Goal: Task Accomplishment & Management: Manage account settings

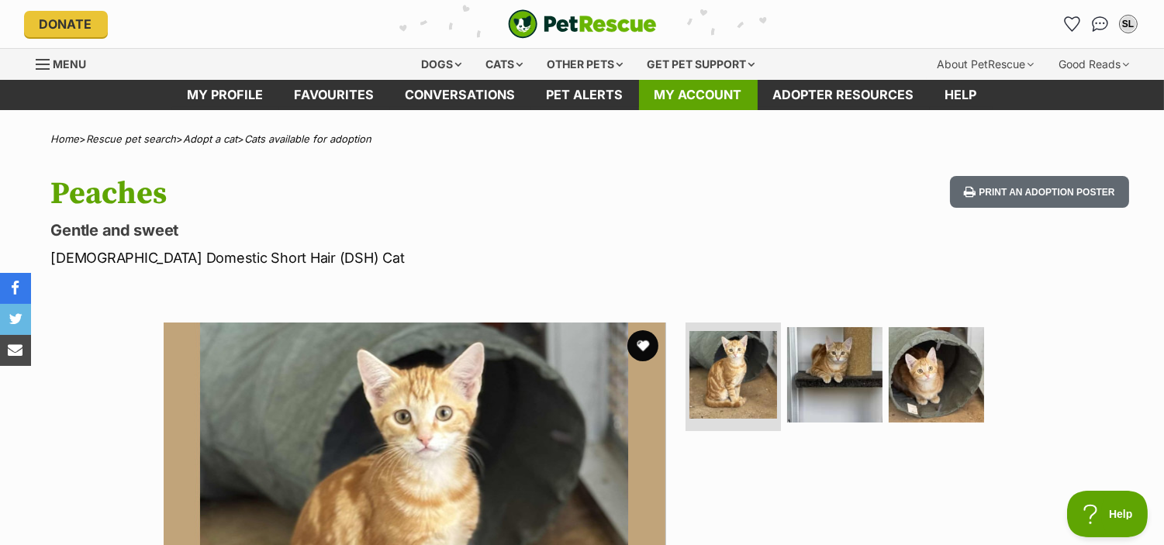
click at [691, 88] on link "My account" at bounding box center [698, 95] width 119 height 30
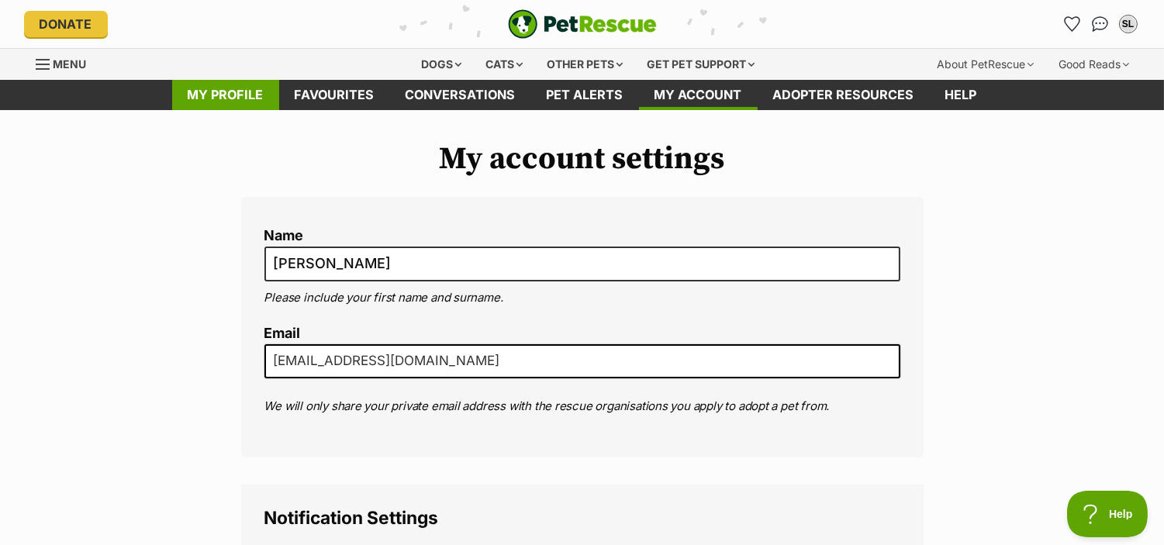
click at [247, 87] on link "My profile" at bounding box center [225, 95] width 107 height 30
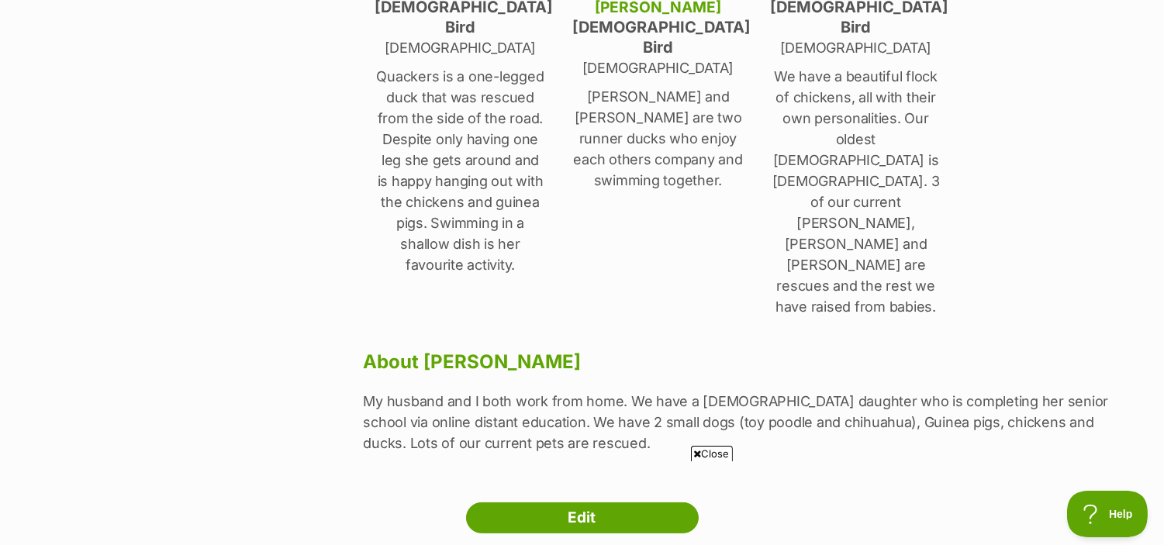
scroll to position [847, 0]
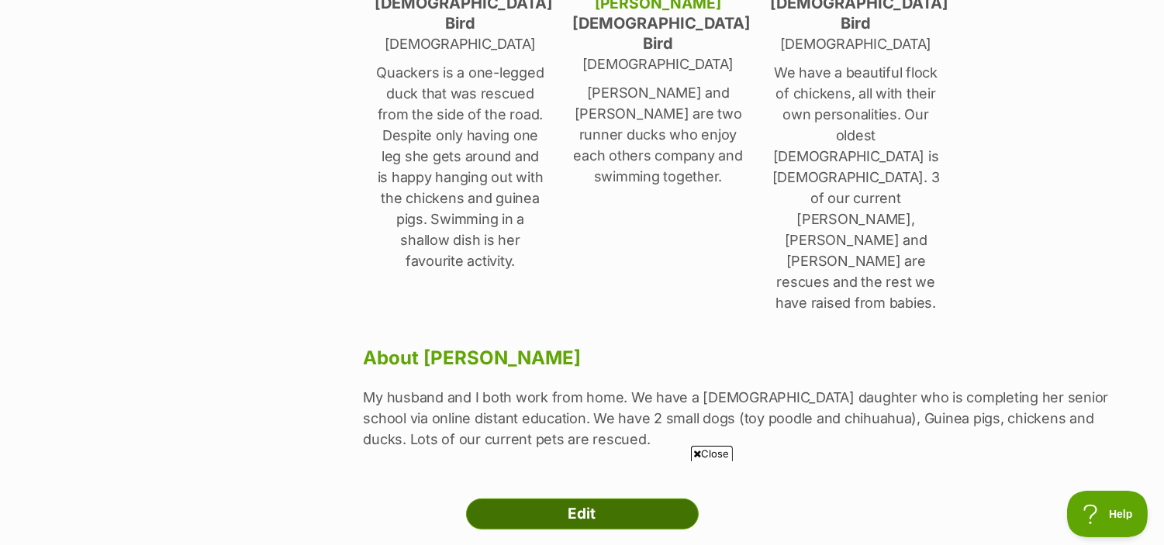
click at [606, 499] on link "Edit" at bounding box center [582, 514] width 233 height 31
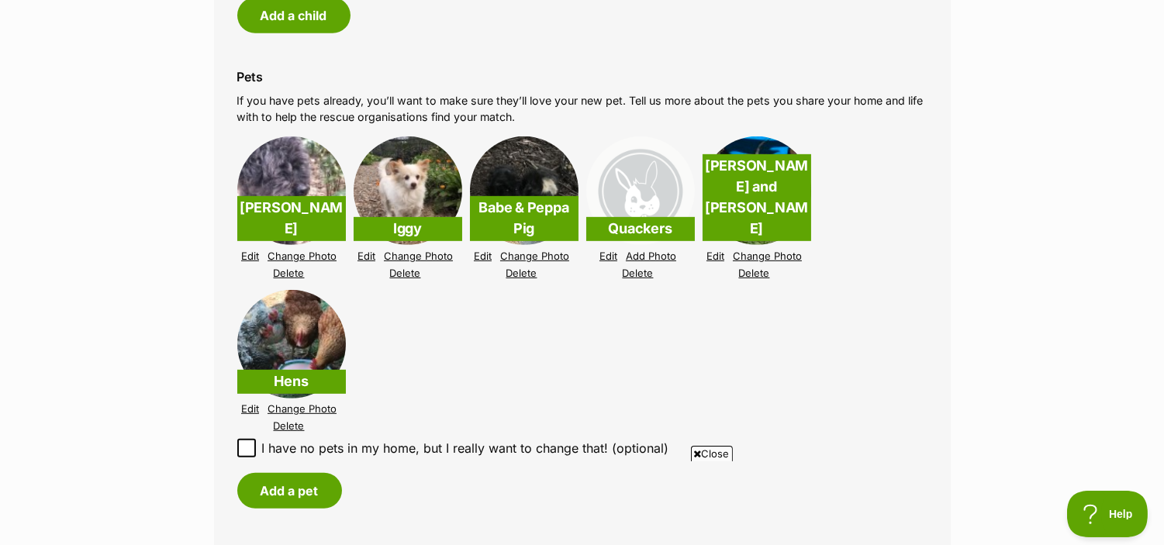
scroll to position [1500, 0]
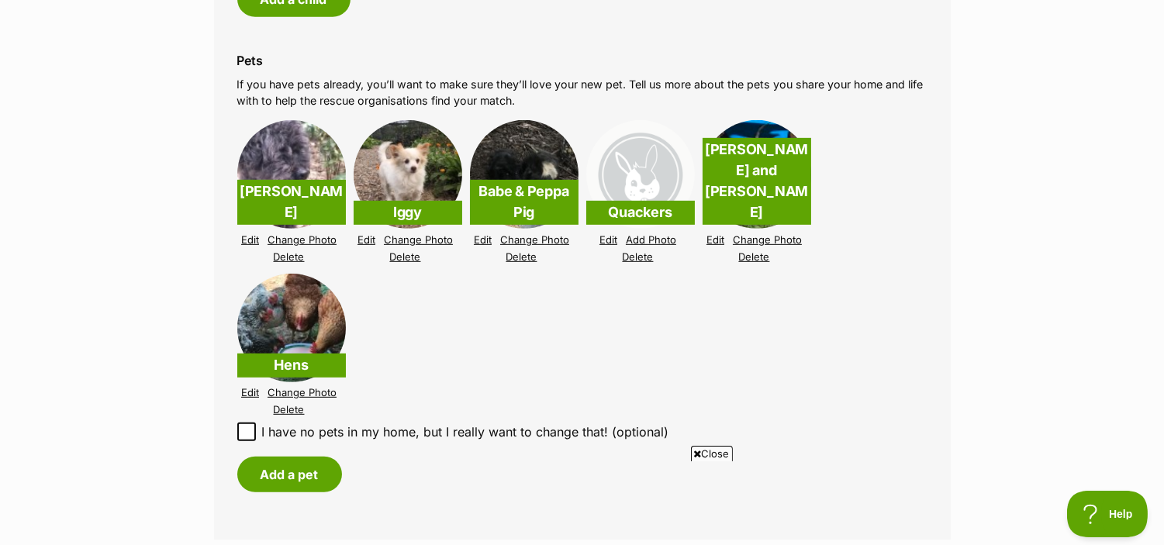
click at [641, 256] on link "Delete" at bounding box center [638, 257] width 31 height 12
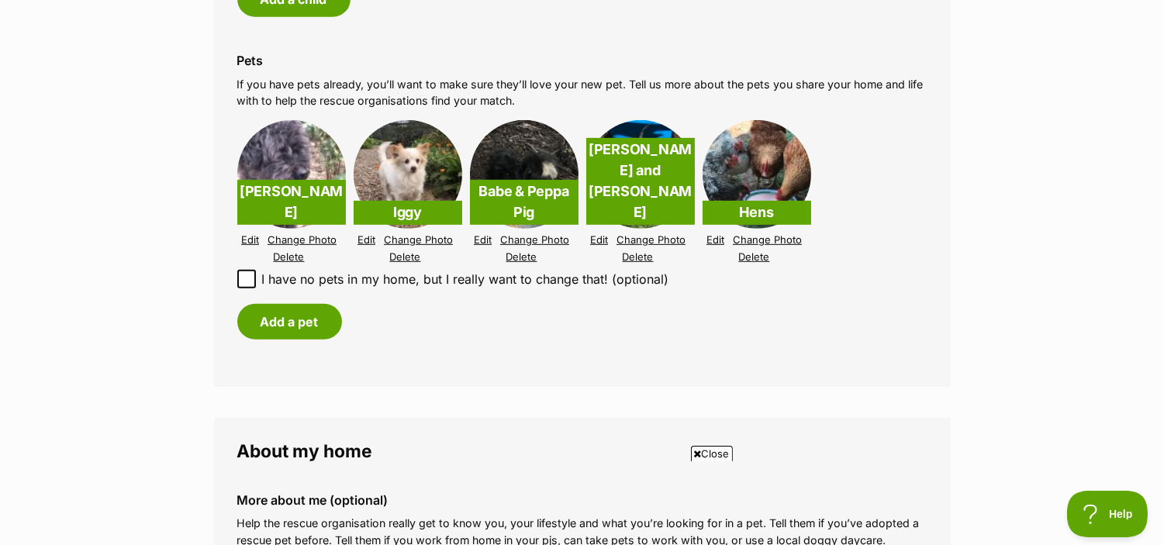
click at [642, 254] on link "Delete" at bounding box center [638, 257] width 31 height 12
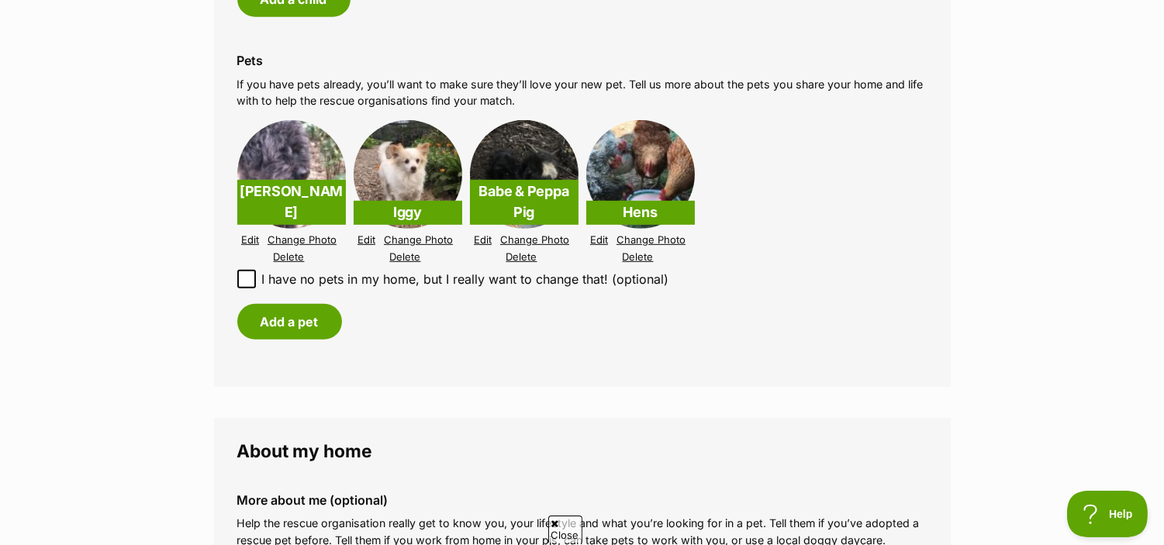
scroll to position [0, 0]
click at [603, 236] on link "Edit" at bounding box center [599, 240] width 18 height 12
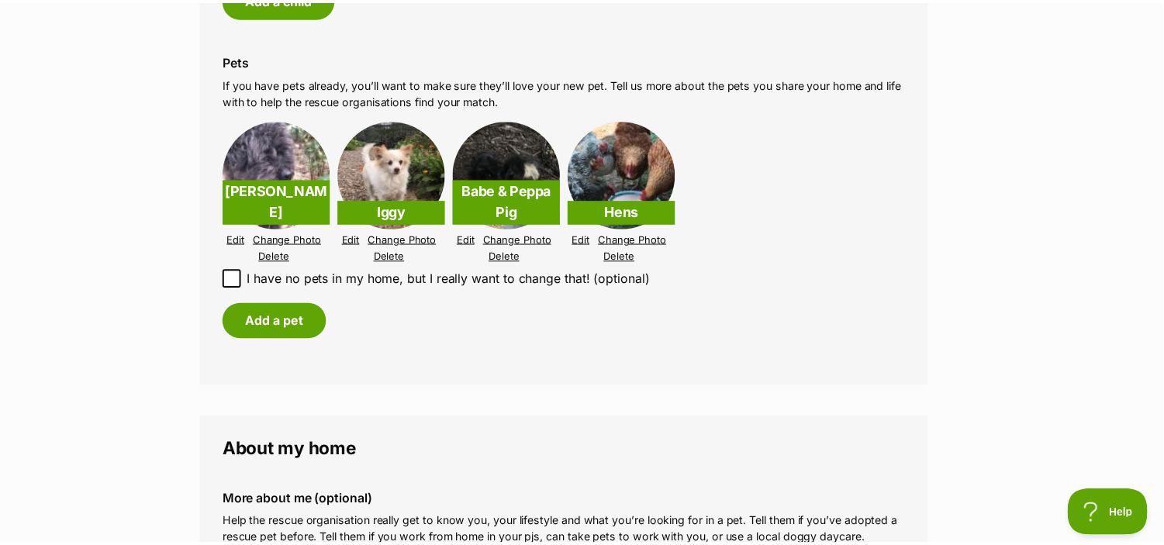
scroll to position [1500, 0]
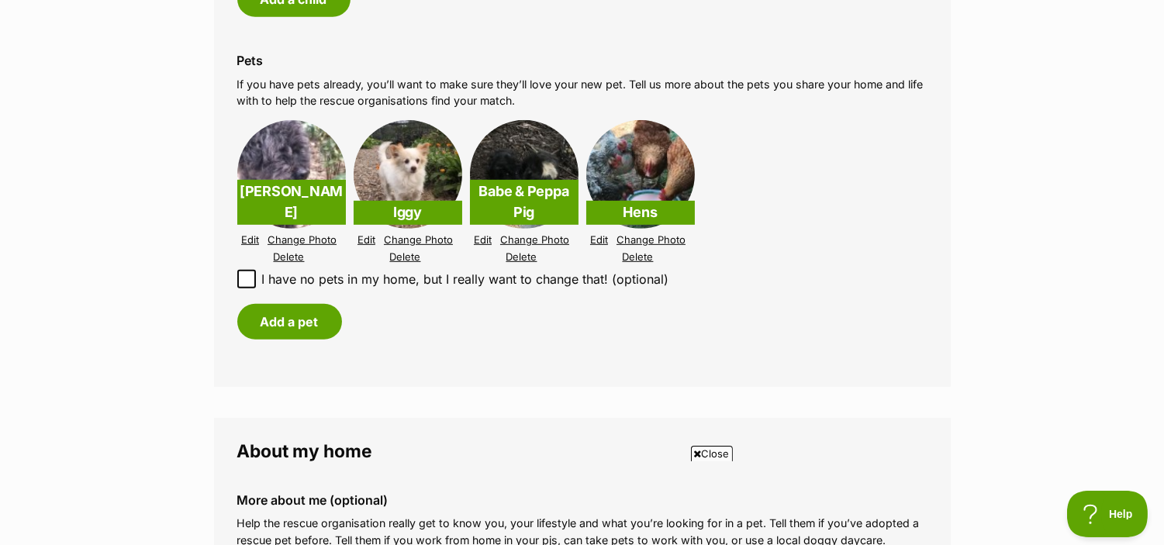
click at [606, 239] on link "Edit" at bounding box center [599, 240] width 18 height 12
click at [267, 327] on button "Add a pet" at bounding box center [289, 322] width 105 height 36
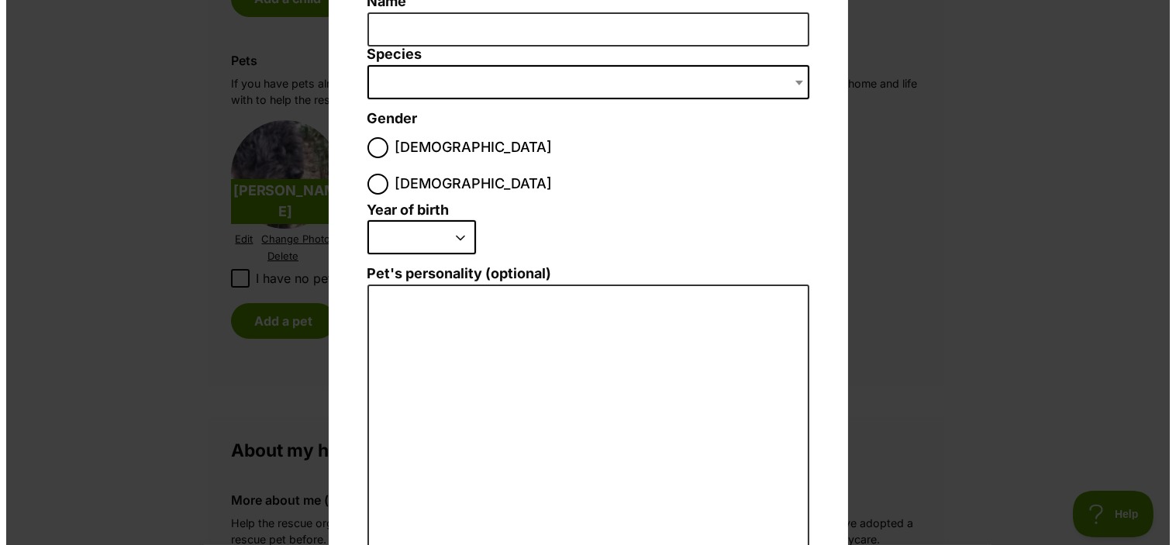
scroll to position [0, 0]
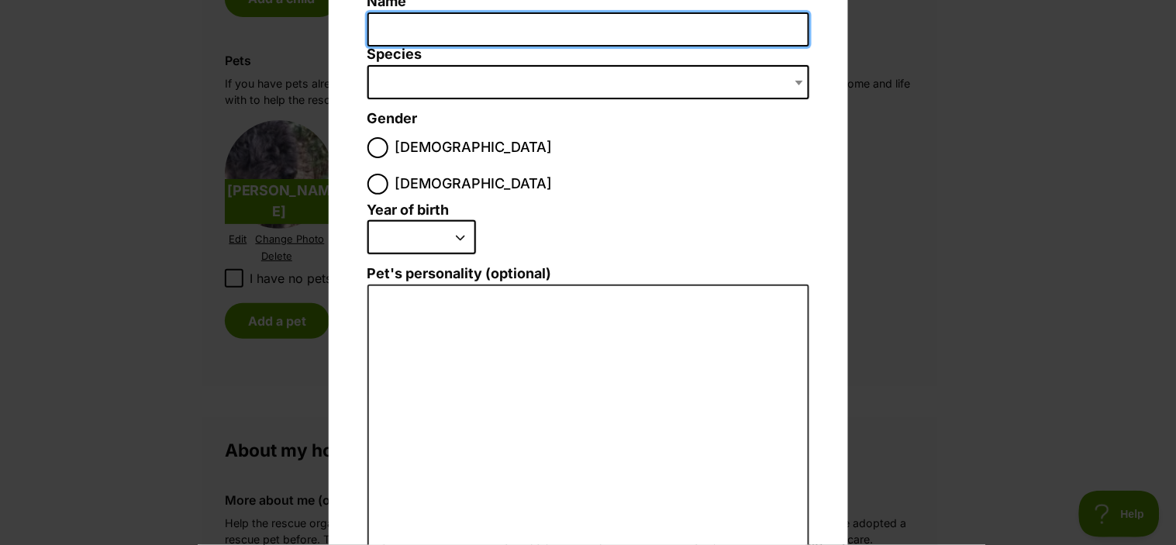
click at [425, 22] on input "Name" at bounding box center [588, 29] width 442 height 35
type input "Fawn"
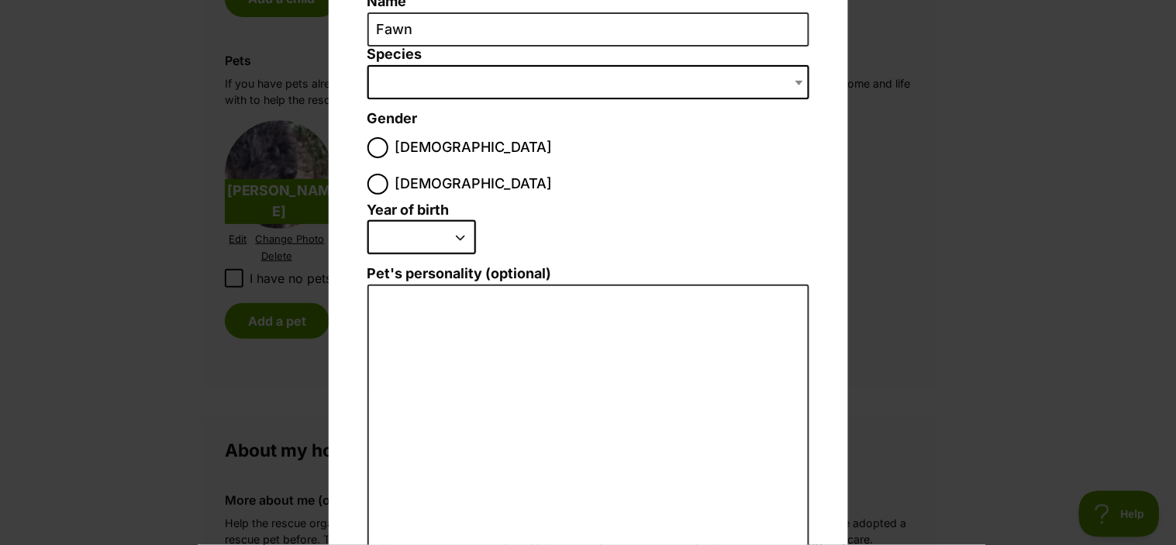
click at [398, 83] on span "Dialog Window - Close (Press escape to close)" at bounding box center [588, 82] width 442 height 34
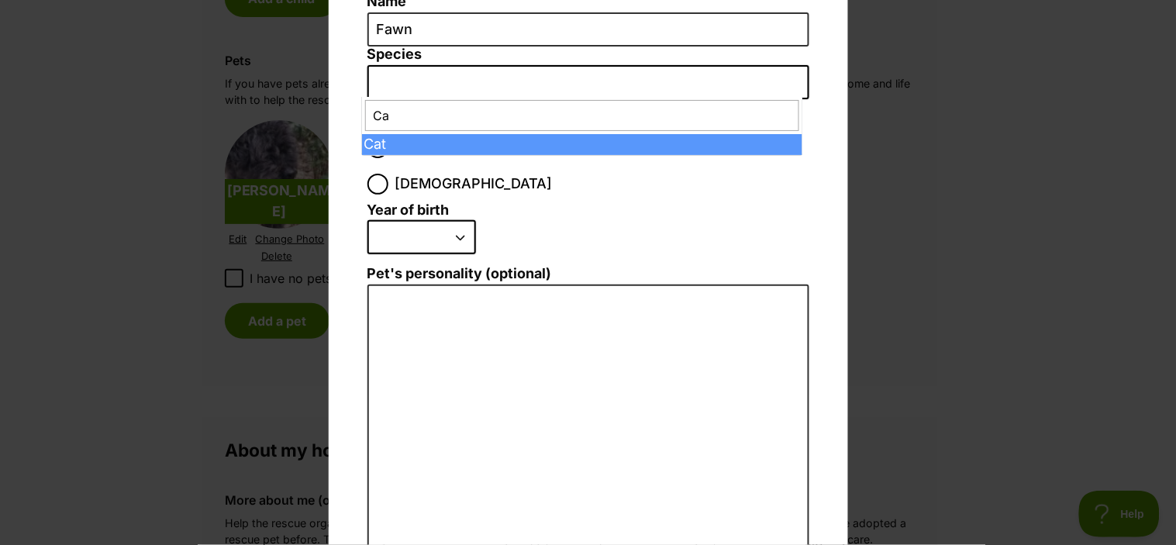
type input "Cat"
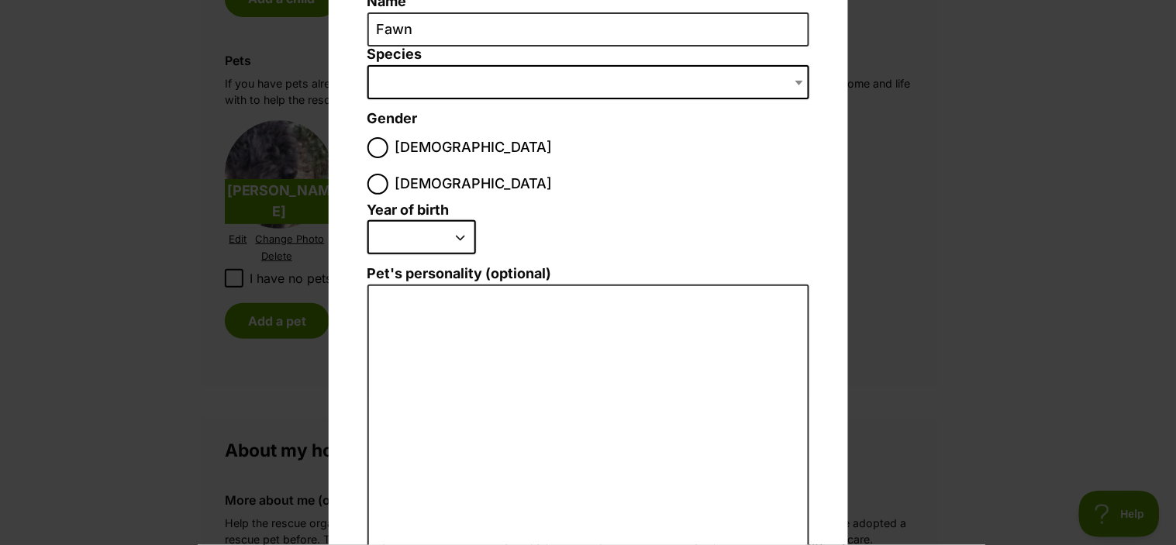
click at [455, 220] on select "2025 2024 2023 2022 2021 2020 2019 2018 2017 2016 2015 2014 2013 2012 2011 2010…" at bounding box center [421, 237] width 109 height 34
click at [388, 174] on input "Female" at bounding box center [377, 184] width 21 height 21
radio input "true"
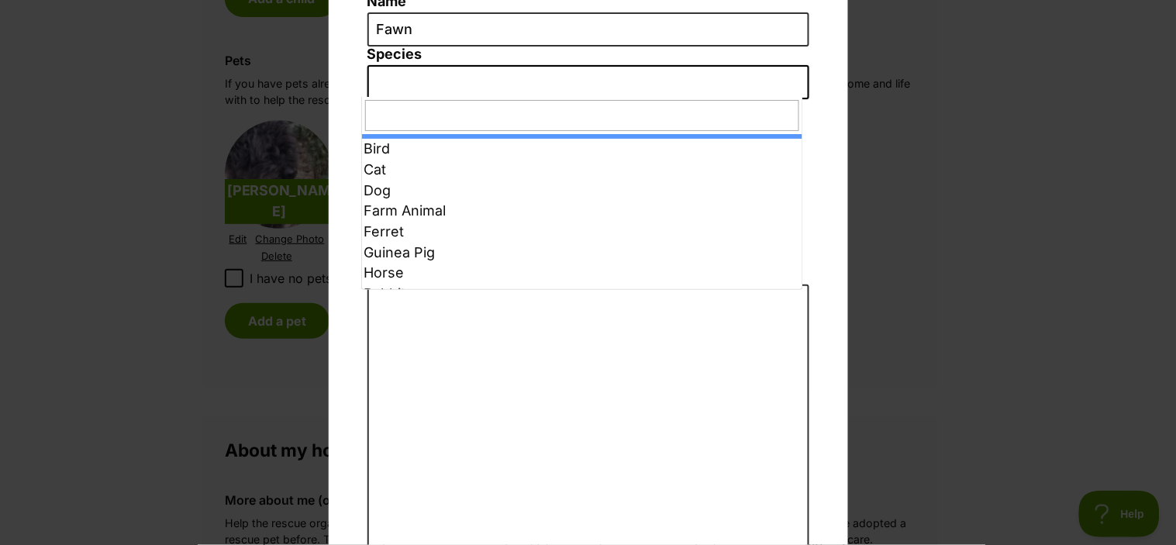
click at [795, 81] on b "Dialog Window - Close (Press escape to close)" at bounding box center [799, 83] width 8 height 5
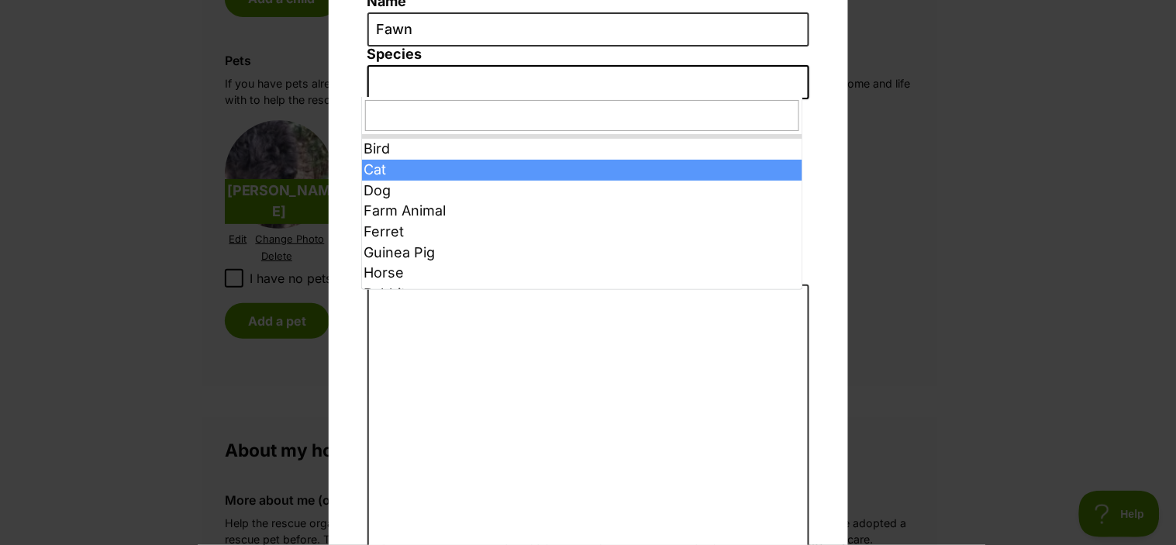
select select "2"
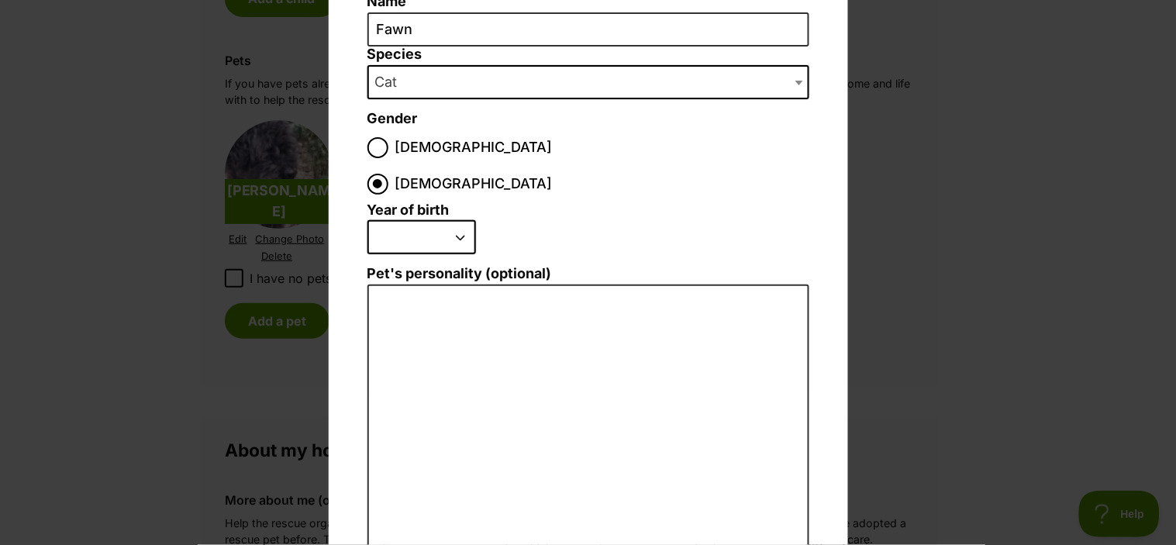
click at [454, 220] on select "2025 2024 2023 2022 2021 2020 2019 2018 2017 2016 2015 2014 2013 2012 2011 2010…" at bounding box center [421, 237] width 109 height 34
select select "2024"
click at [367, 220] on select "2025 2024 2023 2022 2021 2020 2019 2018 2017 2016 2015 2014 2013 2012 2011 2010…" at bounding box center [421, 237] width 109 height 34
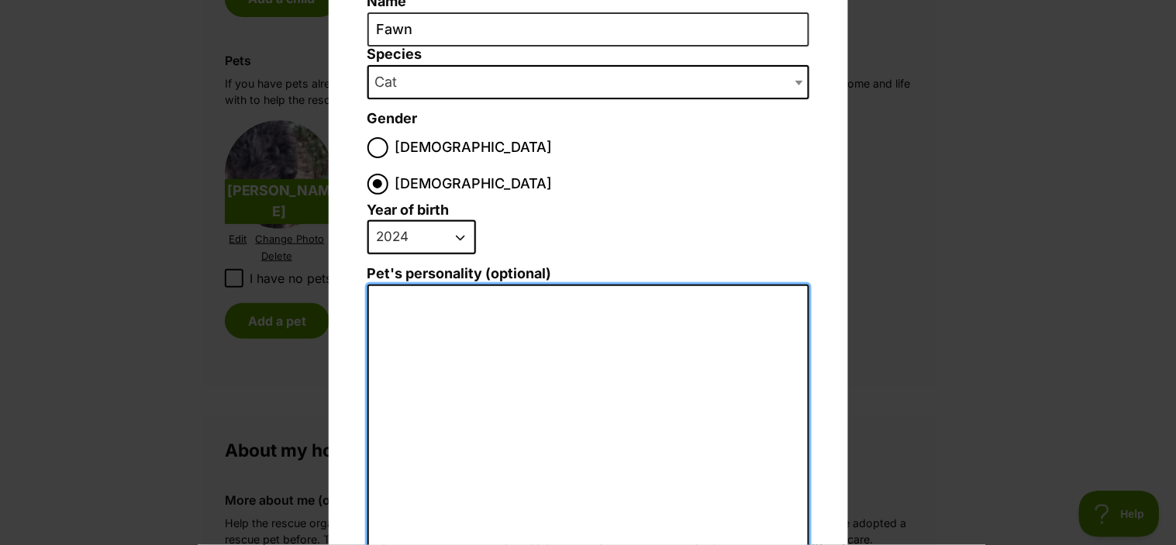
click at [407, 285] on textarea "Pet's personality (optional)" at bounding box center [588, 455] width 442 height 340
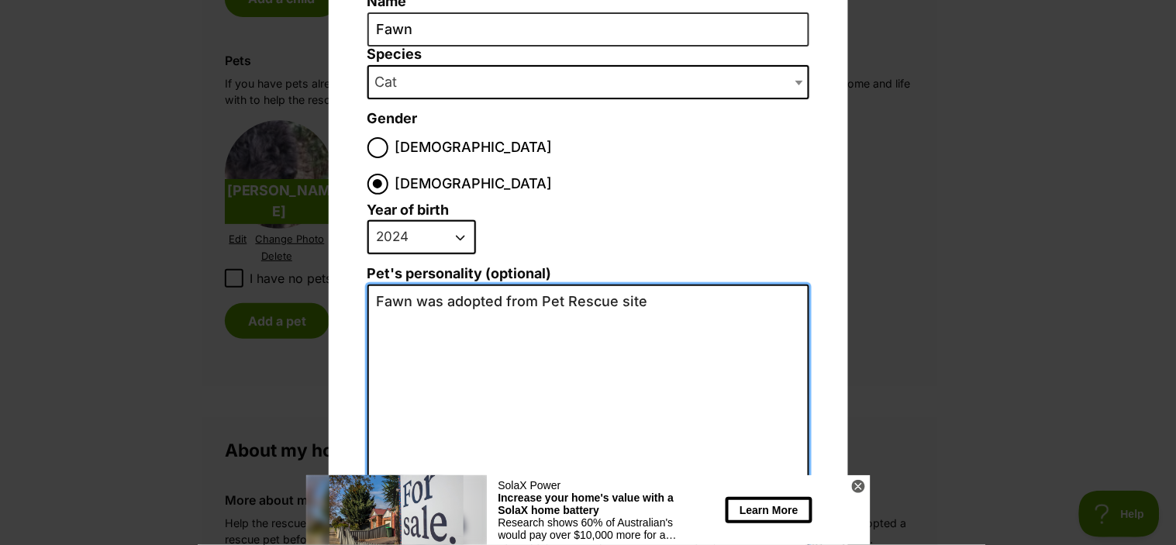
drag, startPoint x: 537, startPoint y: 260, endPoint x: 554, endPoint y: 261, distance: 17.1
click at [554, 285] on textarea "Fawn was adopted from Pet Rescue site" at bounding box center [588, 454] width 442 height 338
click at [709, 285] on textarea "Fawn was adopted from Lockyer Valley Cat Rescue site" at bounding box center [588, 454] width 442 height 338
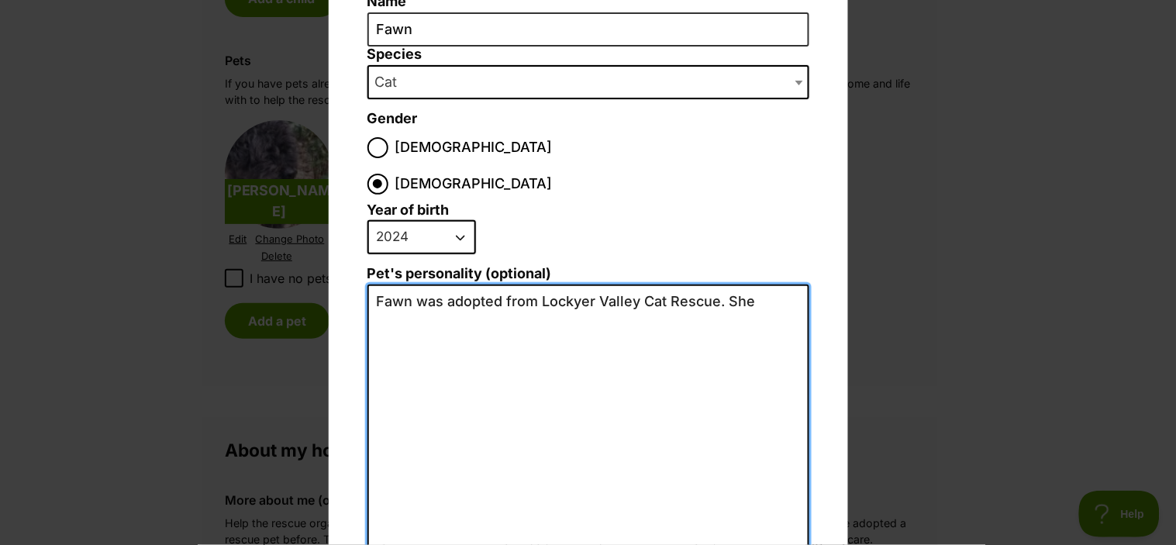
click at [372, 285] on textarea "Fawn was adopted from Lockyer Valley Cat Rescue. She" at bounding box center [588, 454] width 442 height 338
click at [562, 285] on textarea "Our daughter adopted Fawn was adopted from Lockyer Valley Cat Rescue. She" at bounding box center [588, 454] width 442 height 338
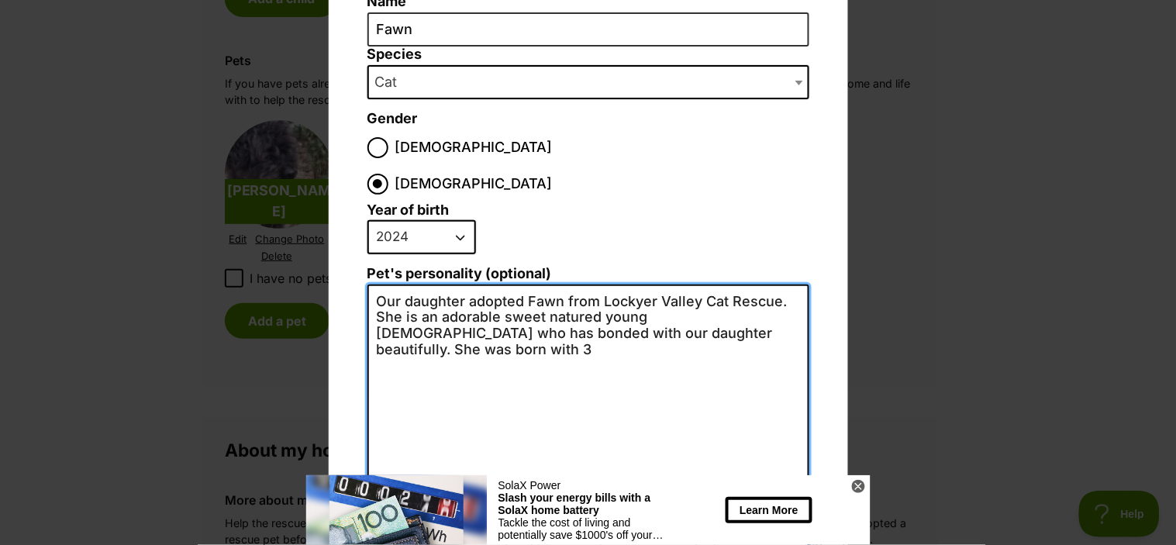
drag, startPoint x: 399, startPoint y: 280, endPoint x: 405, endPoint y: 288, distance: 10.5
click at [405, 288] on textarea "Our daughter adopted Fawn from Lockyer Valley Cat Rescue. She is an adorable sw…" at bounding box center [588, 454] width 442 height 338
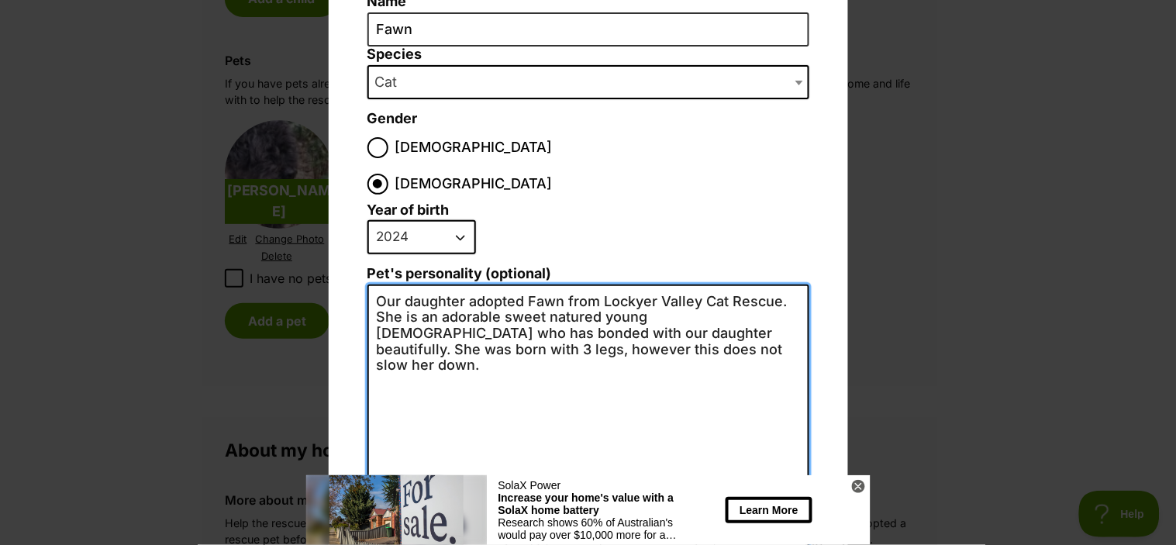
type textarea "Our daughter adopted Fawn from Lockyer Valley Cat Rescue. She is an adorable sw…"
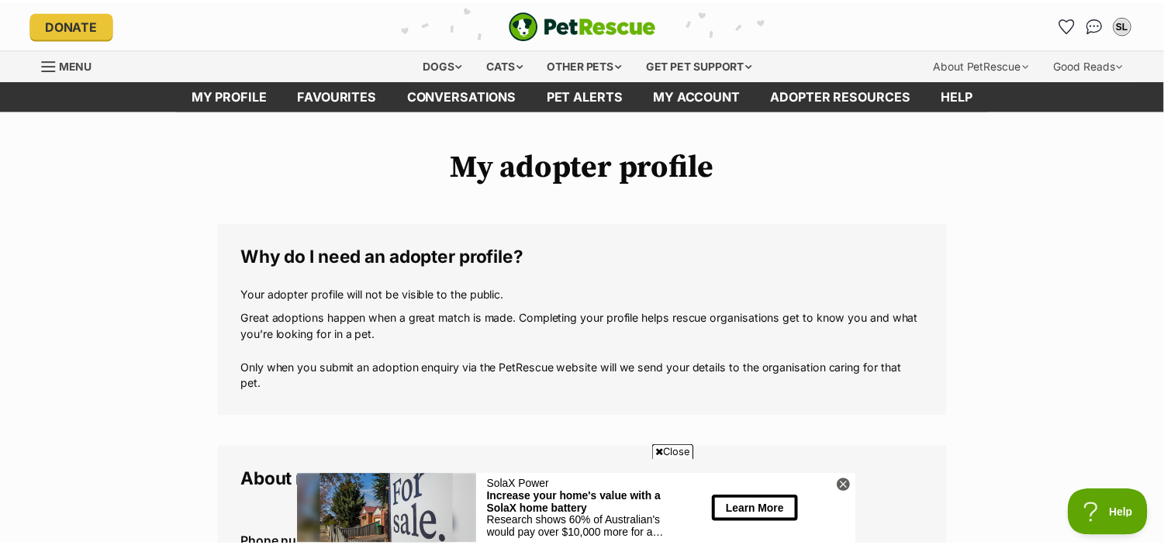
scroll to position [1500, 0]
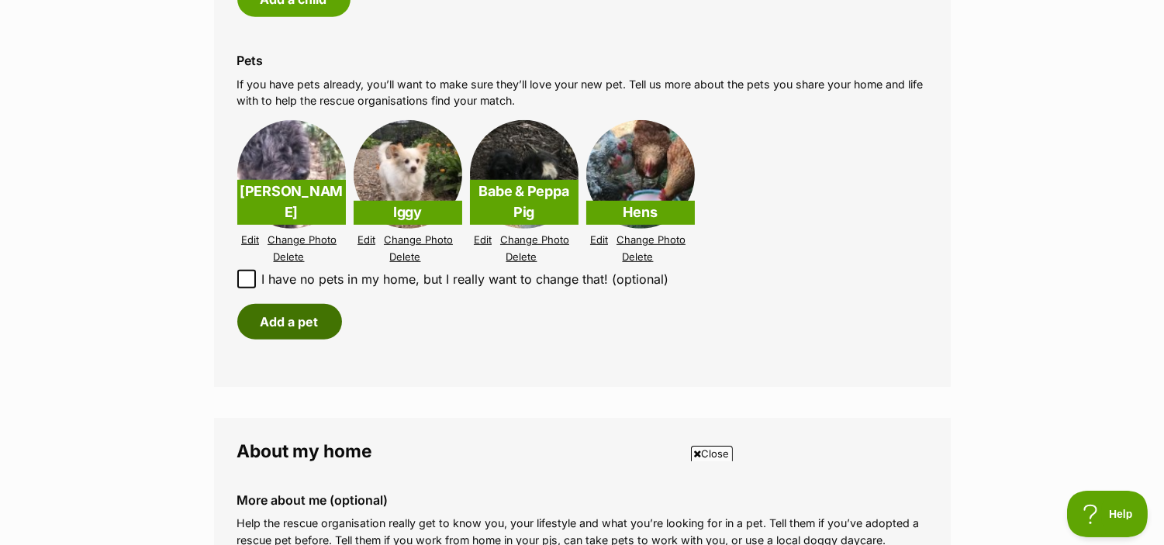
click at [285, 320] on button "Add a pet" at bounding box center [289, 322] width 105 height 36
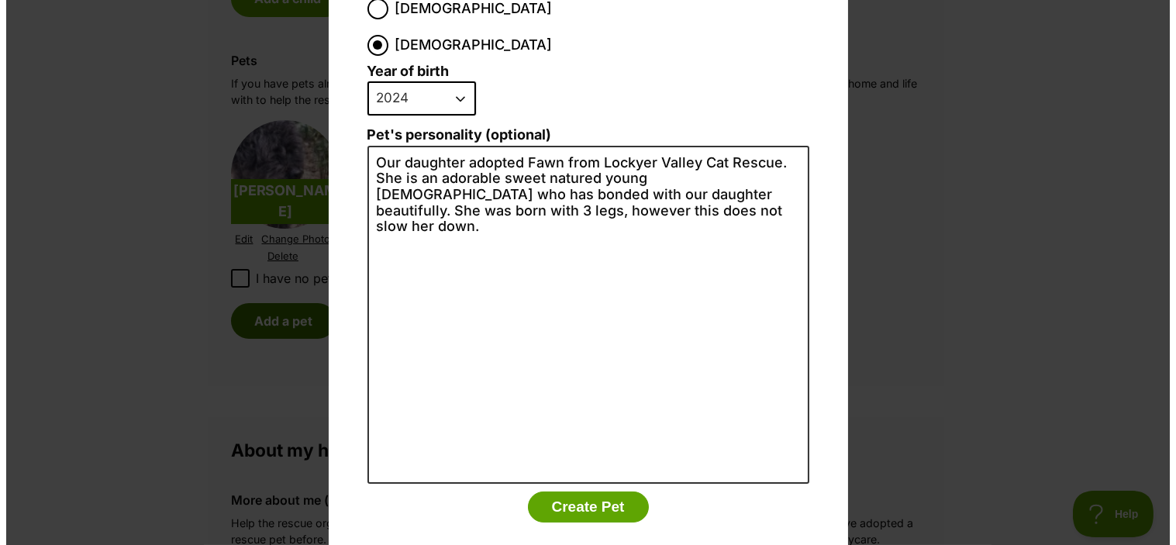
scroll to position [0, 0]
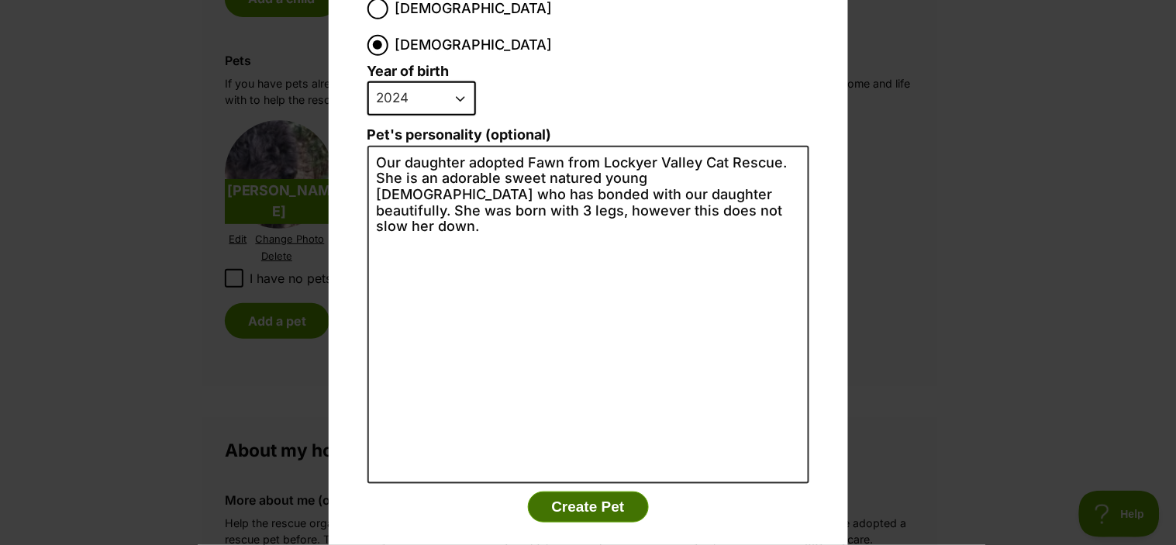
click at [563, 492] on button "Create Pet" at bounding box center [588, 507] width 121 height 31
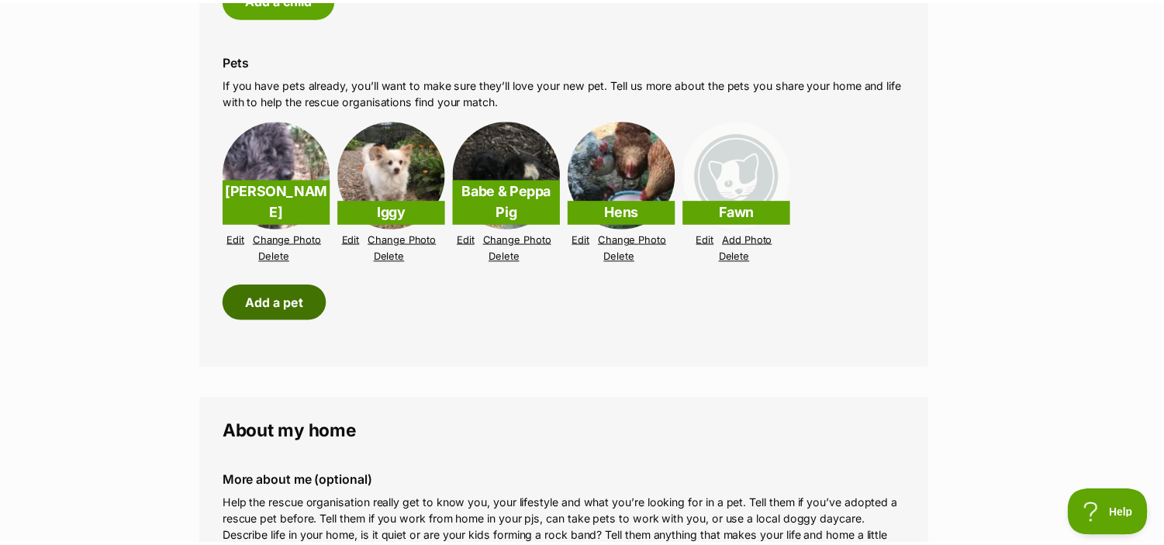
scroll to position [1500, 0]
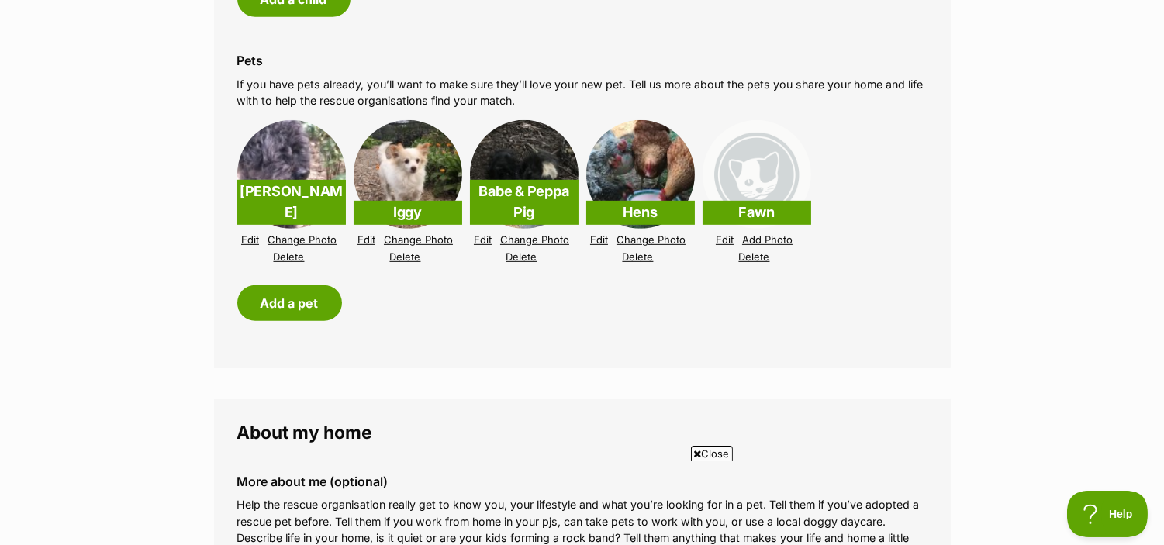
click at [601, 234] on link "Edit" at bounding box center [599, 240] width 18 height 12
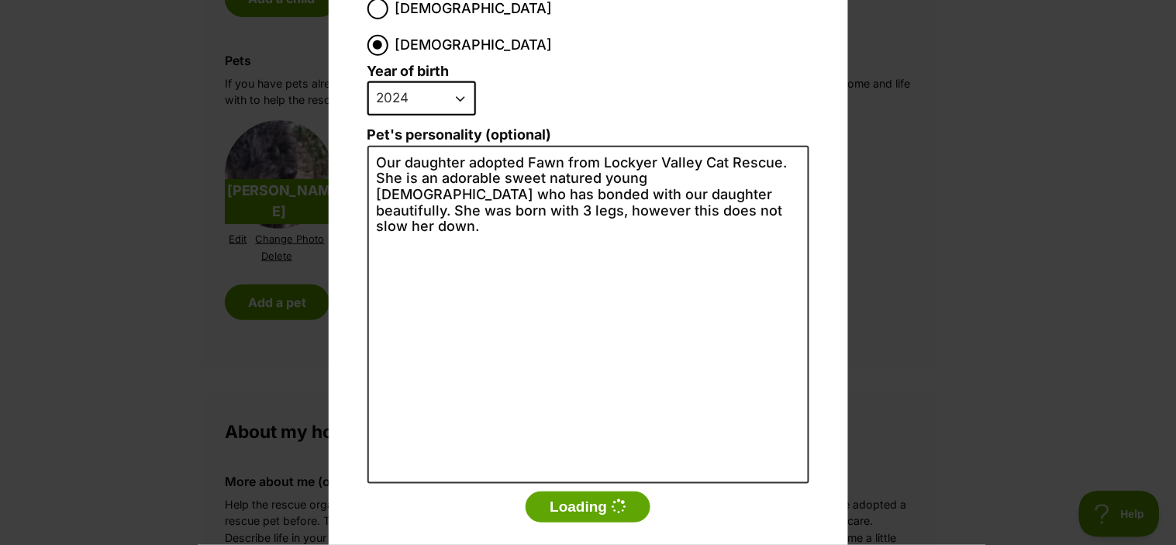
scroll to position [0, 0]
click at [1059, 74] on div "Add a pet Name Fawn Species Bird Cat Dog Farm Animal Ferret Guinea Pig Horse Ra…" at bounding box center [588, 272] width 1176 height 545
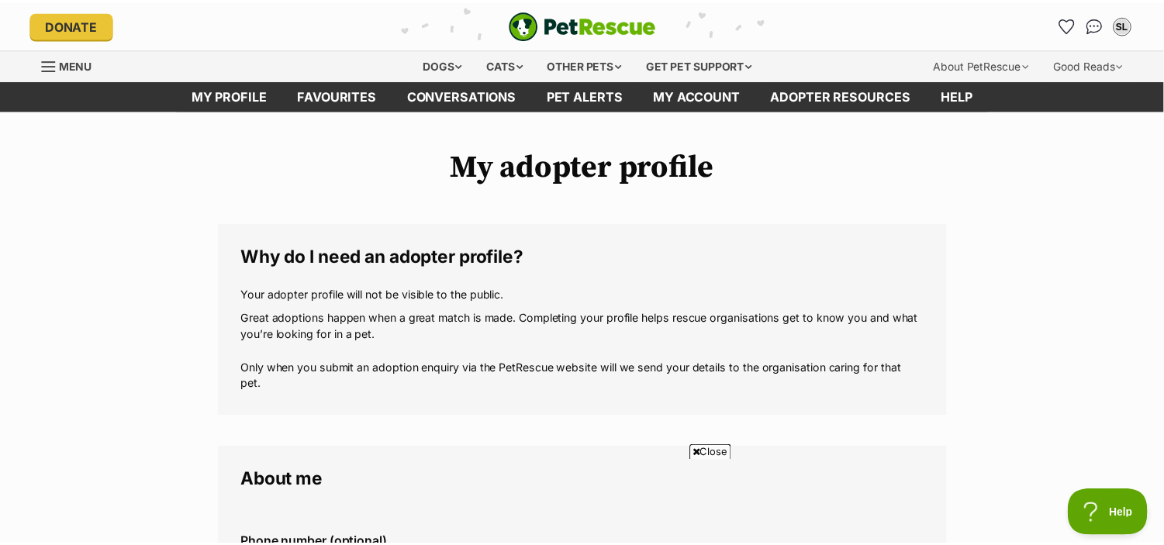
scroll to position [1500, 0]
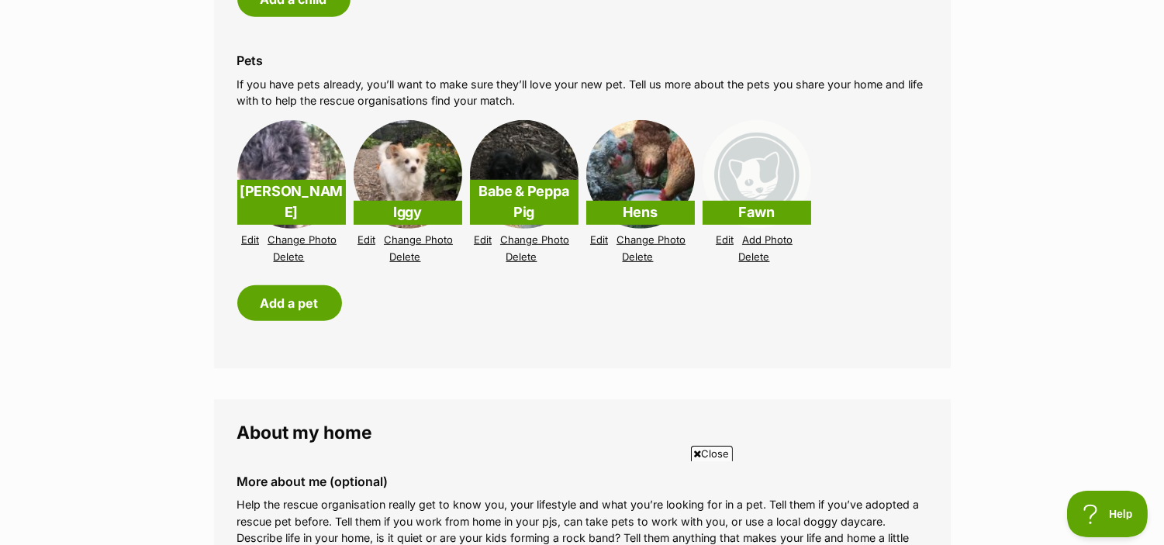
click at [670, 236] on link "Change Photo" at bounding box center [650, 240] width 69 height 12
click at [647, 235] on link "Change Photo" at bounding box center [650, 240] width 69 height 12
click at [603, 236] on link "Edit" at bounding box center [599, 240] width 18 height 12
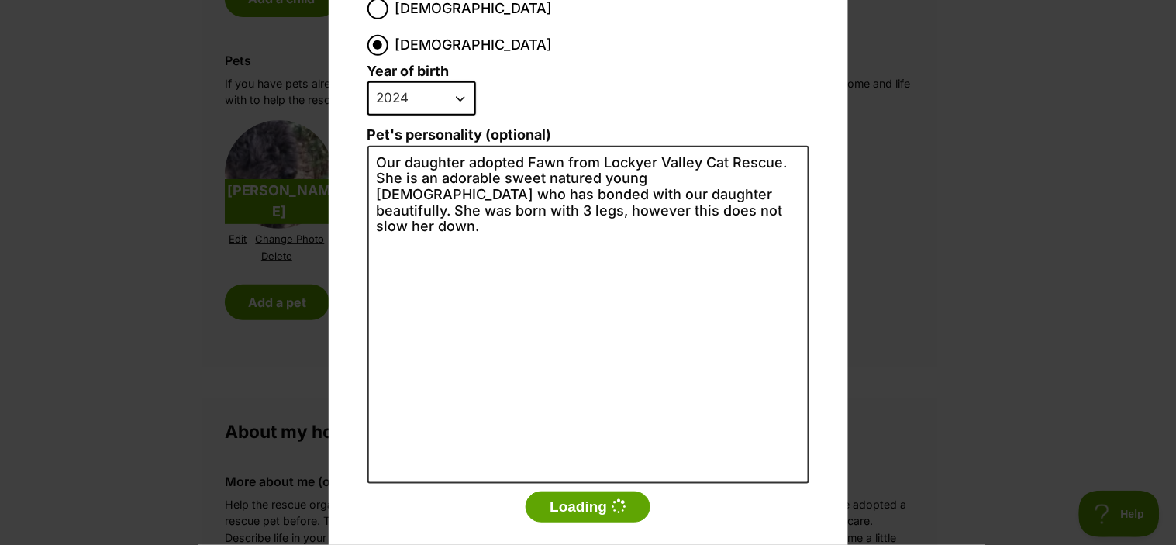
scroll to position [0, 0]
click at [925, 399] on div "Add a pet Name Fawn Species Bird Cat Dog Farm Animal Ferret Guinea Pig Horse Ra…" at bounding box center [588, 272] width 1176 height 545
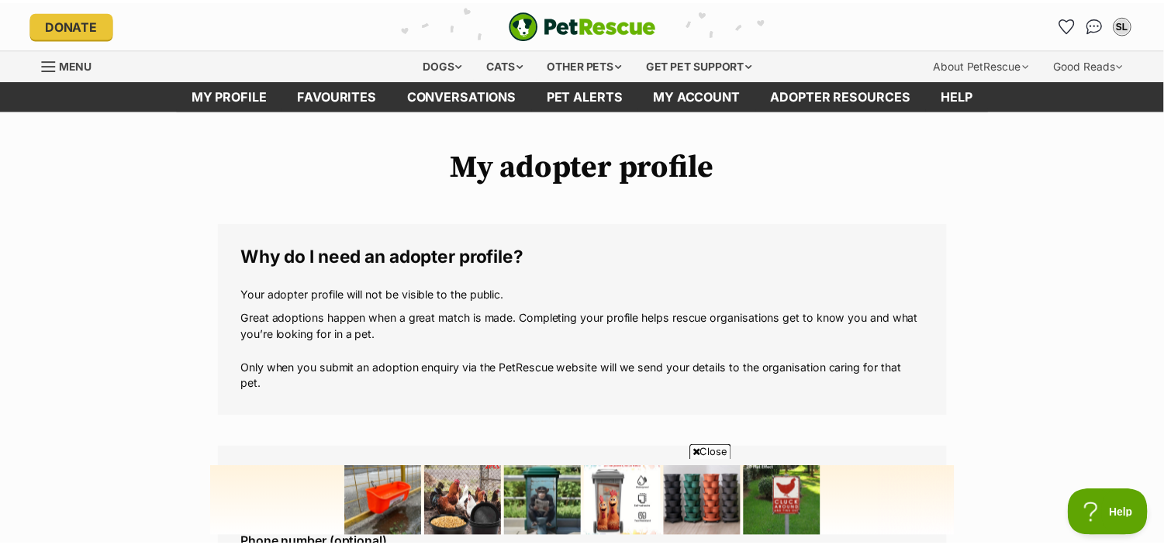
scroll to position [1500, 0]
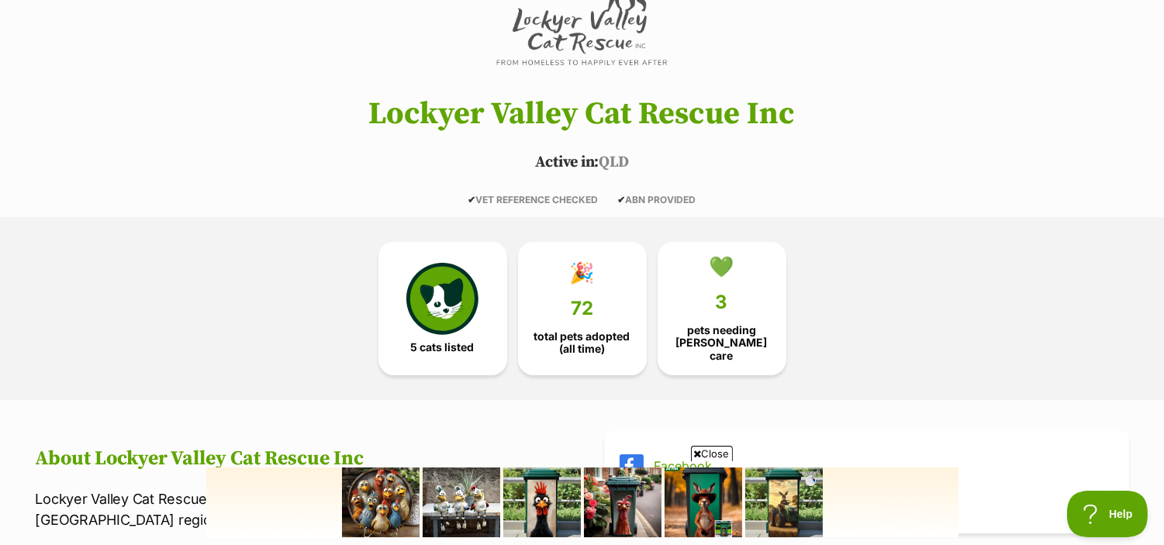
scroll to position [195, 0]
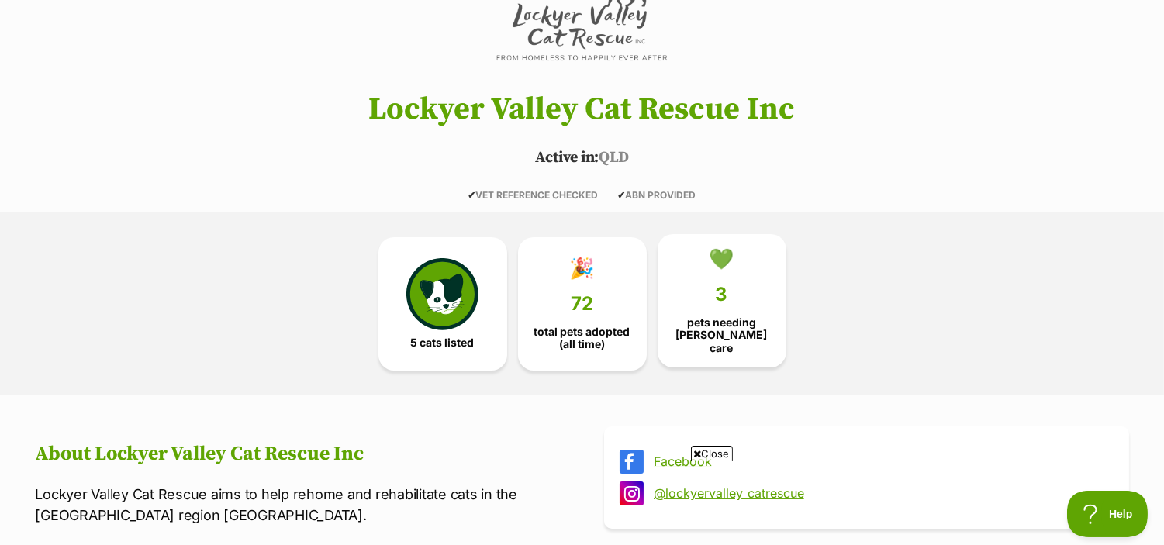
click at [712, 299] on link "💚 3 pets needing [PERSON_NAME] care" at bounding box center [721, 300] width 129 height 133
